Goal: Transaction & Acquisition: Purchase product/service

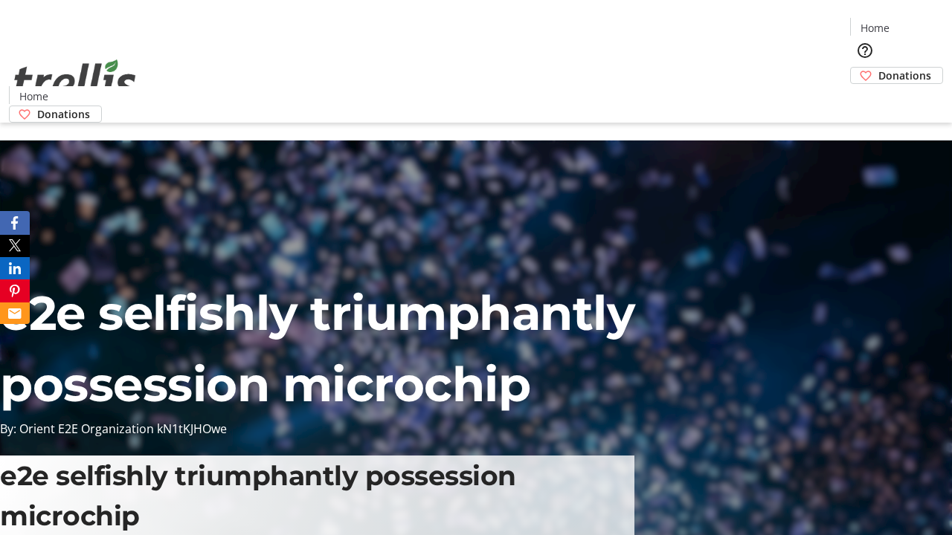
click at [878, 68] on span "Donations" at bounding box center [904, 76] width 53 height 16
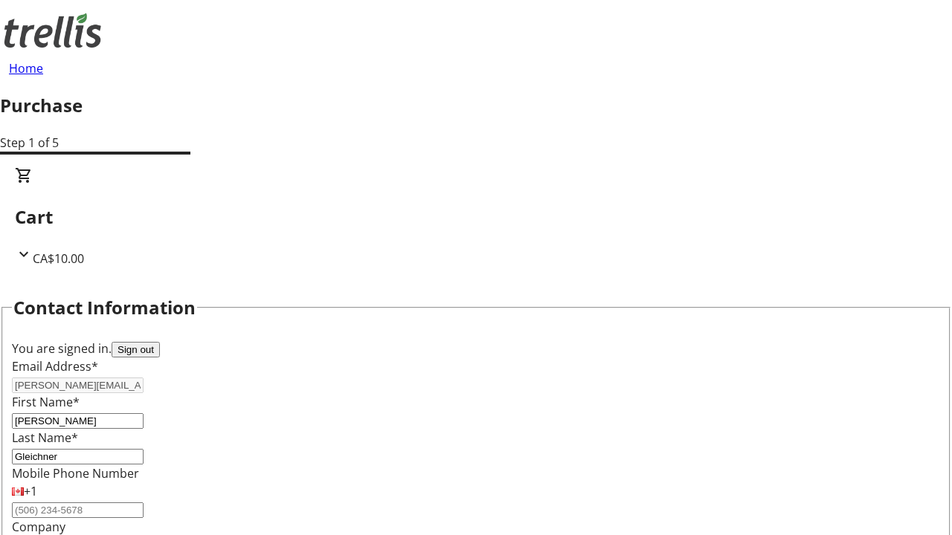
select select "CA"
type input "[STREET_ADDRESS][PERSON_NAME]"
type input "Kelowna"
select select "BC"
type input "Kelowna"
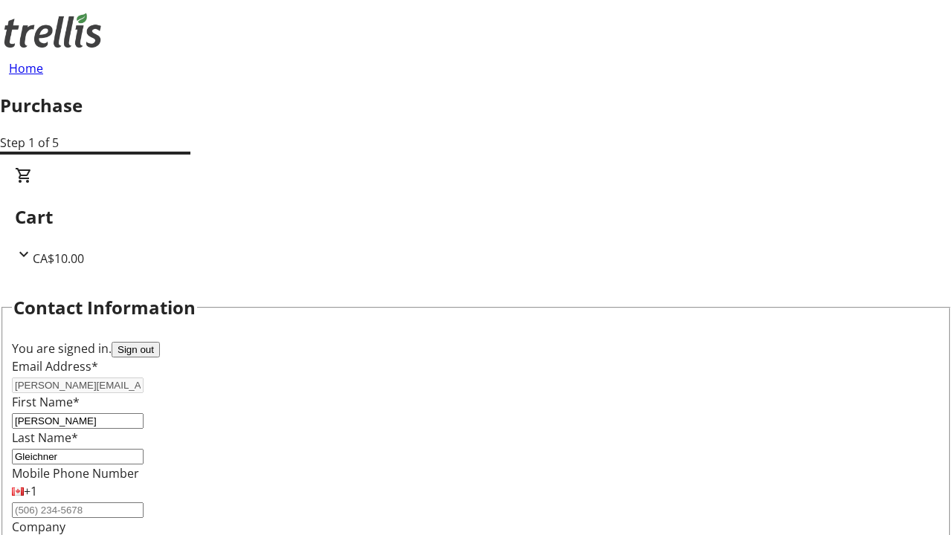
scroll to position [241, 0]
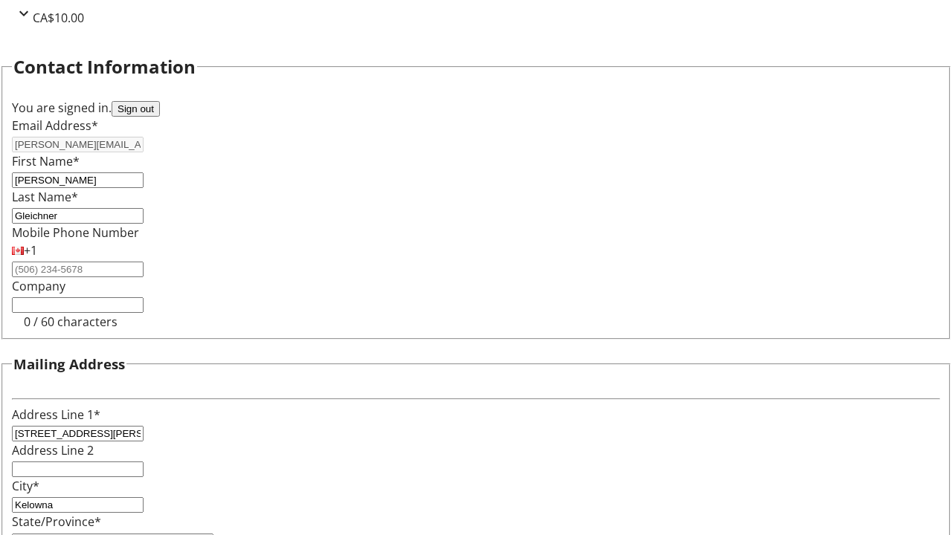
type input "V1Y 0C2"
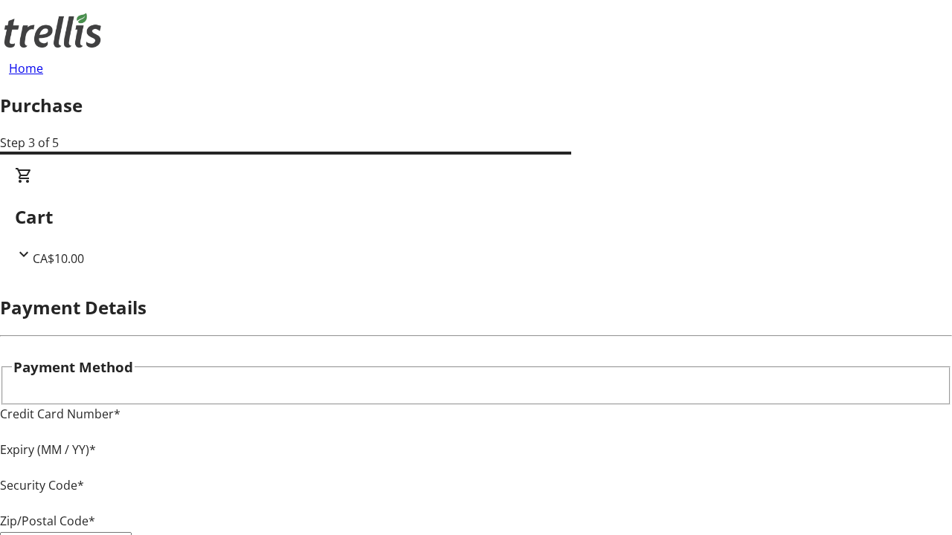
type input "V1Y 0C2"
